Goal: Information Seeking & Learning: Learn about a topic

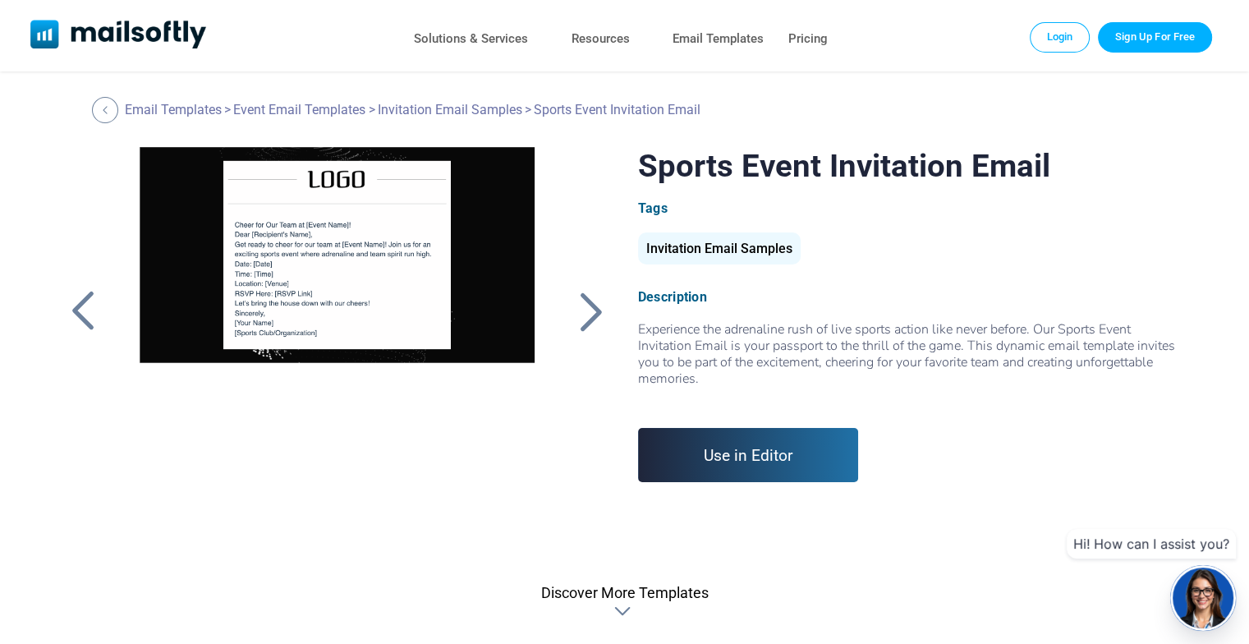
click at [585, 307] on div at bounding box center [590, 311] width 41 height 43
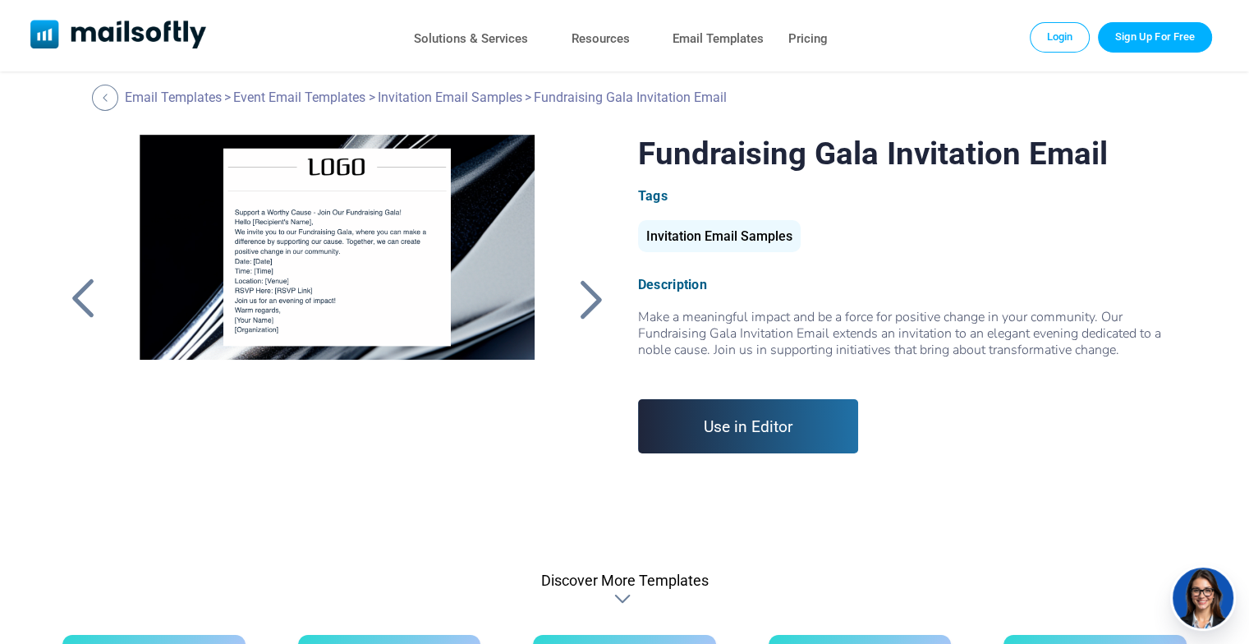
scroll to position [13, 0]
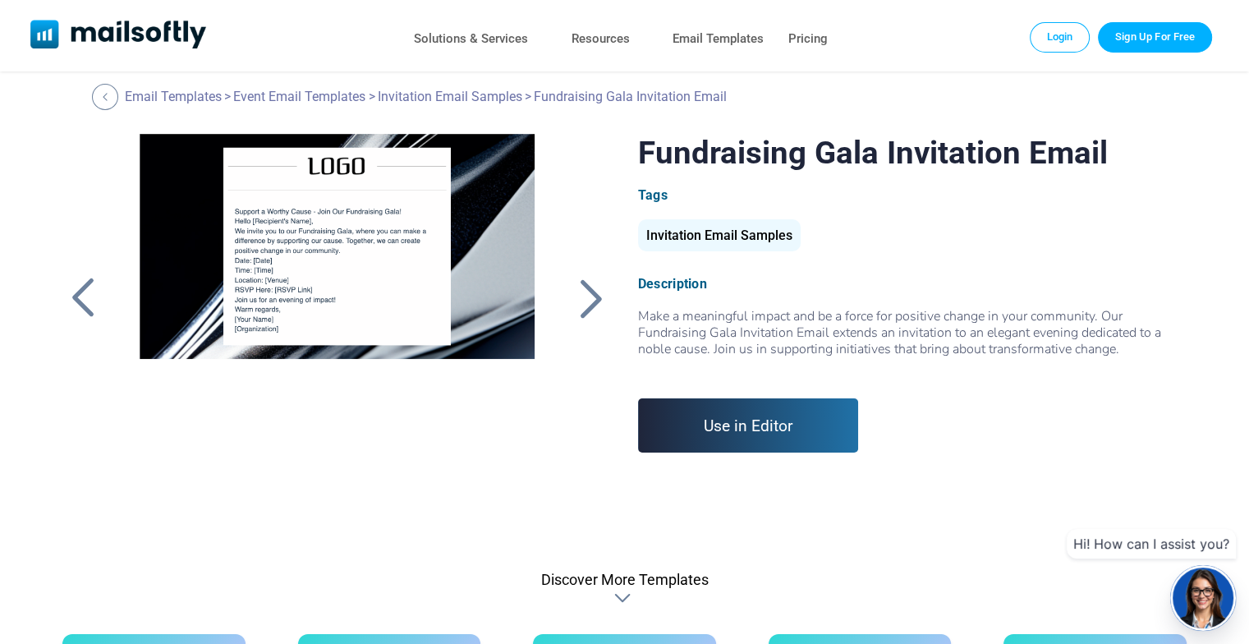
click at [66, 281] on div at bounding box center [82, 298] width 41 height 43
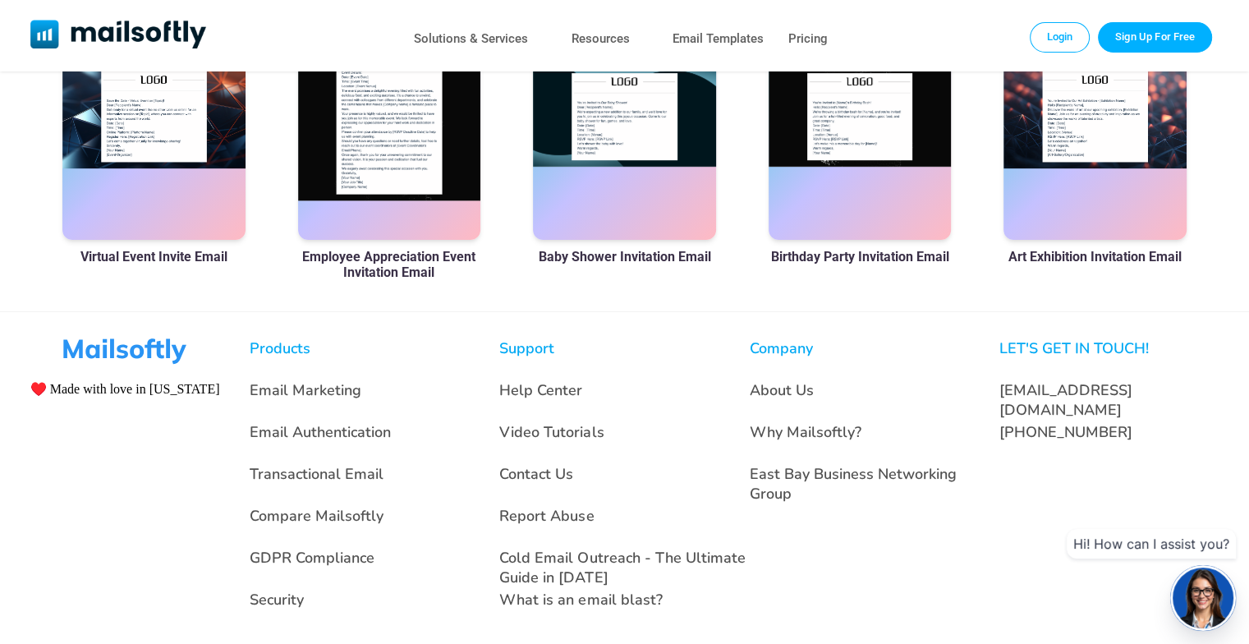
scroll to position [677, 0]
